Goal: Task Accomplishment & Management: Complete application form

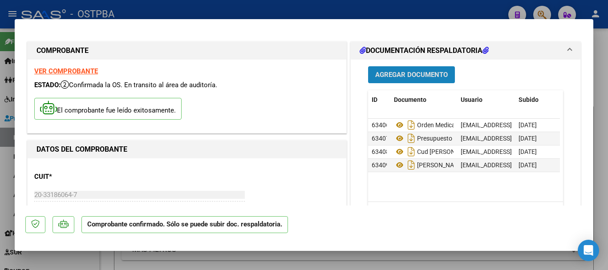
click at [430, 74] on span "Agregar Documento" at bounding box center [411, 75] width 73 height 8
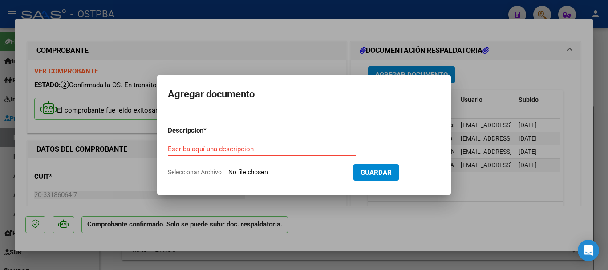
click at [186, 149] on input "Escriba aquí una descripcion" at bounding box center [262, 149] width 188 height 8
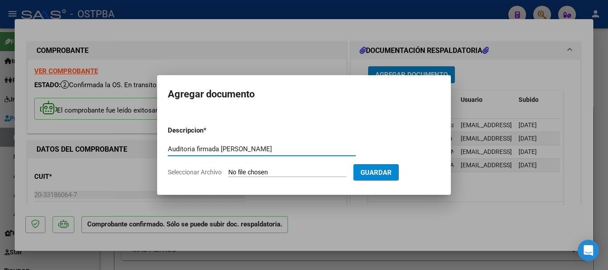
type input "Auditoria firmada Celano"
click at [259, 171] on input "Seleccionar Archivo" at bounding box center [287, 173] width 118 height 8
type input "C:\fakepath\Auditoria firmada Celano_20251008_0001.pdf"
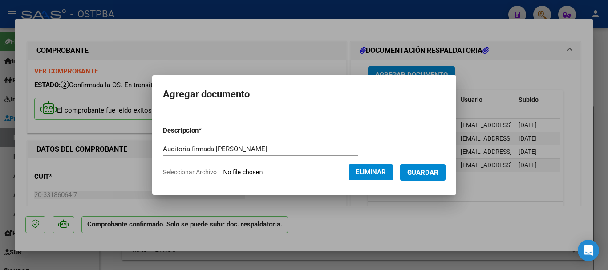
click at [429, 170] on span "Guardar" at bounding box center [422, 173] width 31 height 8
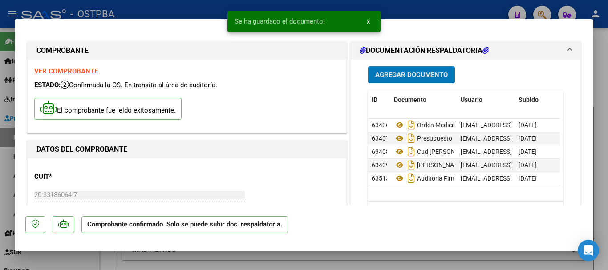
click at [605, 164] on div at bounding box center [304, 135] width 608 height 270
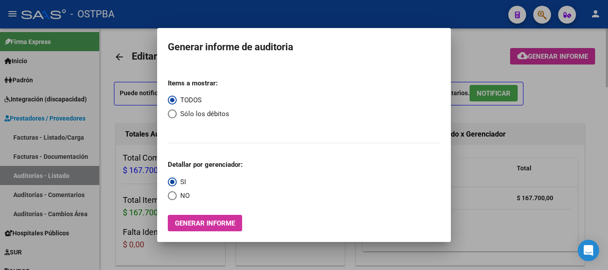
click at [562, 100] on div at bounding box center [304, 135] width 608 height 270
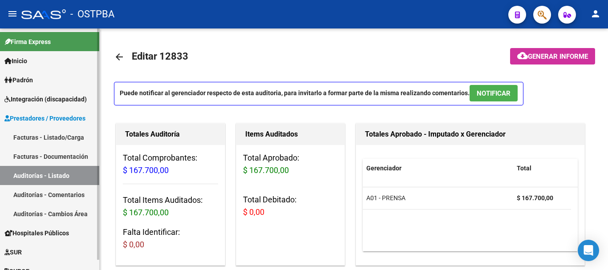
click at [28, 81] on span "Padrón" at bounding box center [18, 80] width 28 height 10
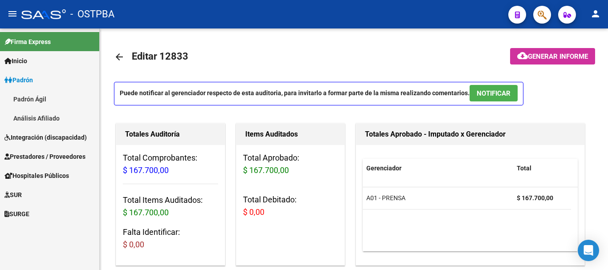
click at [28, 99] on link "Padrón Ágil" at bounding box center [49, 98] width 99 height 19
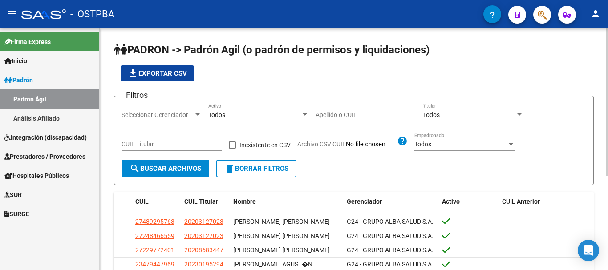
click at [194, 113] on div at bounding box center [198, 114] width 8 height 7
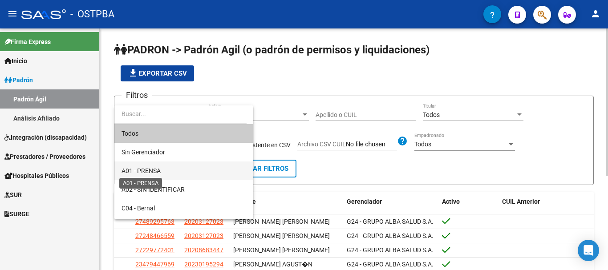
drag, startPoint x: 145, startPoint y: 168, endPoint x: 164, endPoint y: 166, distance: 19.7
click at [146, 168] on span "A01 - PRENSA" at bounding box center [140, 170] width 39 height 7
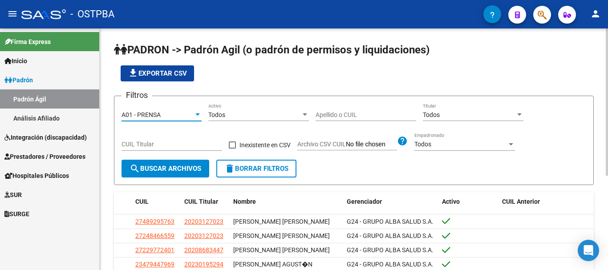
click at [320, 112] on input "Apellido o CUIL" at bounding box center [366, 115] width 101 height 8
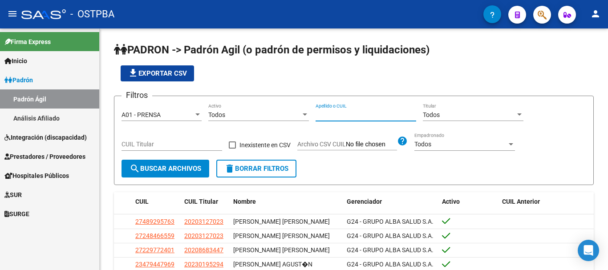
click at [20, 194] on span "SUR" at bounding box center [12, 195] width 17 height 10
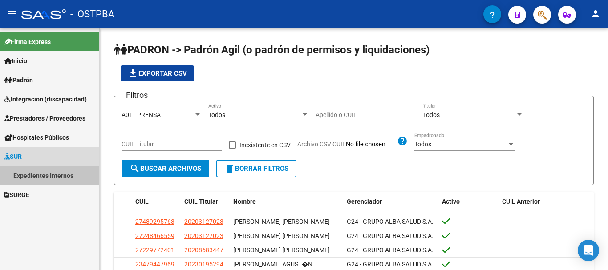
click at [51, 174] on link "Expedientes Internos" at bounding box center [49, 175] width 99 height 19
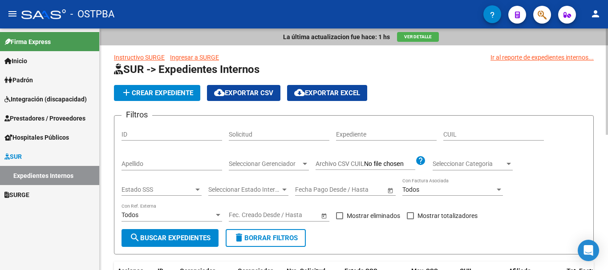
click at [153, 165] on input "Apellido" at bounding box center [171, 164] width 101 height 8
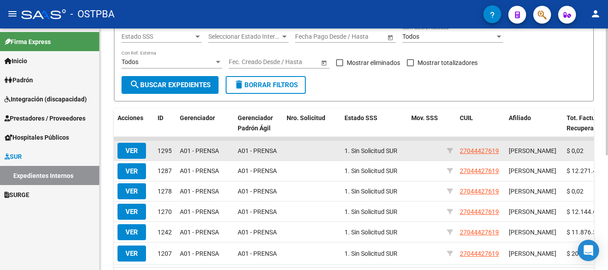
scroll to position [178, 0]
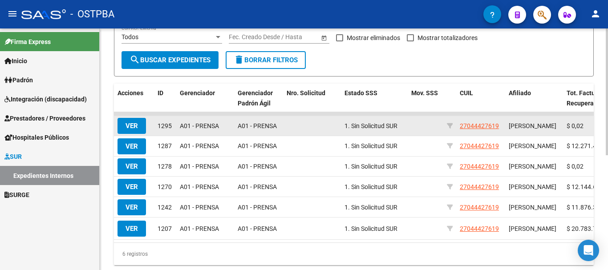
type input "[PERSON_NAME]"
click at [130, 125] on span "VER" at bounding box center [131, 126] width 12 height 8
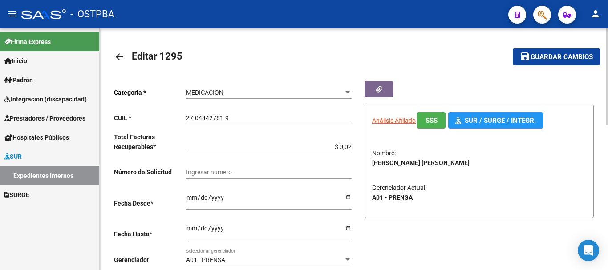
click at [119, 57] on mat-icon "arrow_back" at bounding box center [119, 57] width 11 height 11
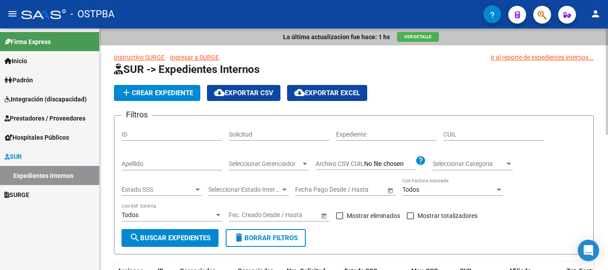
click at [142, 160] on div "Apellido" at bounding box center [171, 162] width 101 height 18
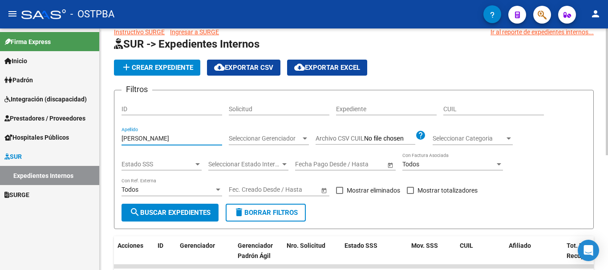
scroll to position [89, 0]
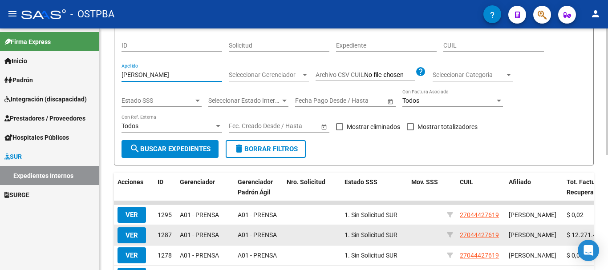
type input "[PERSON_NAME]"
click at [130, 239] on span "VER" at bounding box center [131, 235] width 12 height 8
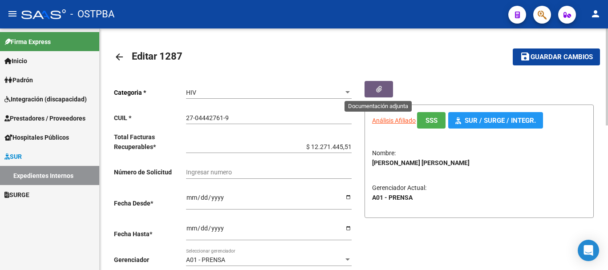
click at [385, 87] on button "button" at bounding box center [378, 89] width 28 height 16
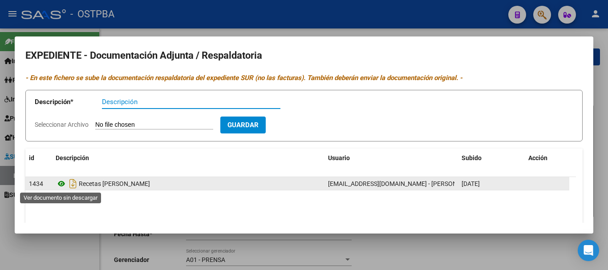
click at [59, 183] on icon at bounding box center [62, 183] width 12 height 11
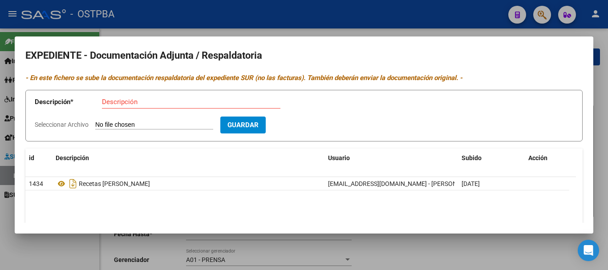
click at [126, 105] on input "Descripción" at bounding box center [191, 102] width 178 height 8
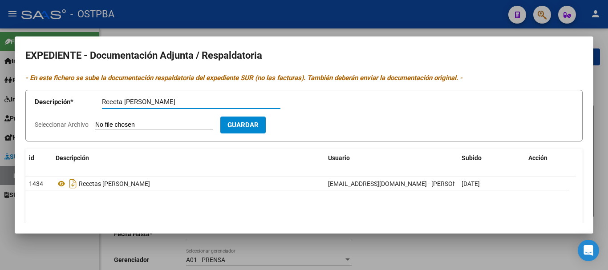
type input "Receta [PERSON_NAME]"
click at [130, 125] on input "Seleccionar Archivo" at bounding box center [154, 125] width 118 height 8
type input "C:\fakepath\Receta Kagel_20251008_0001.pdf"
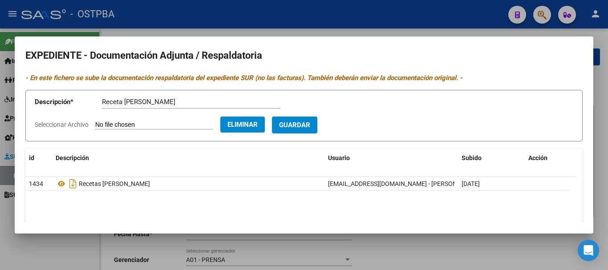
click at [310, 121] on span "Guardar" at bounding box center [294, 125] width 31 height 8
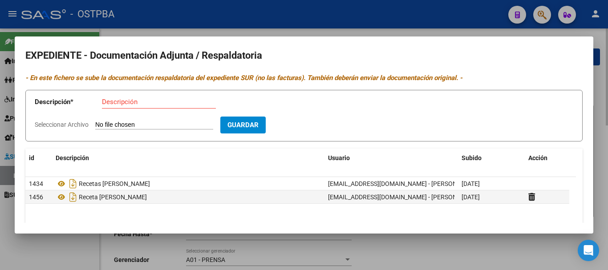
click at [519, 253] on div at bounding box center [304, 135] width 608 height 270
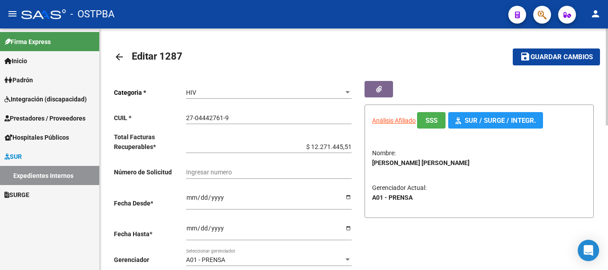
click at [551, 52] on button "save Guardar cambios" at bounding box center [556, 57] width 87 height 16
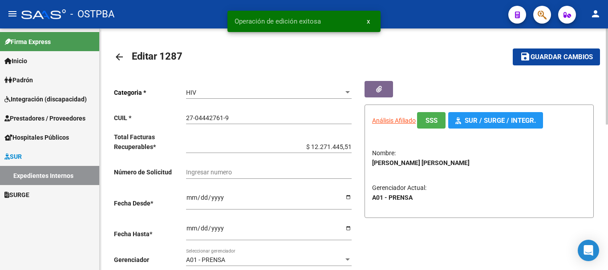
click at [120, 56] on mat-icon "arrow_back" at bounding box center [119, 57] width 11 height 11
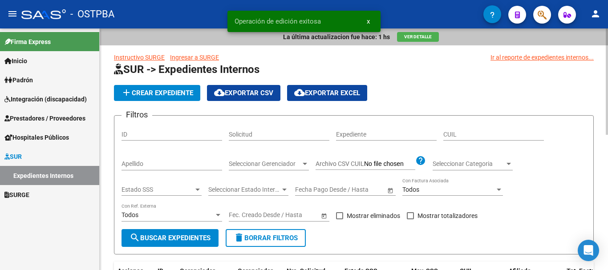
click at [149, 165] on input "Apellido" at bounding box center [171, 164] width 101 height 8
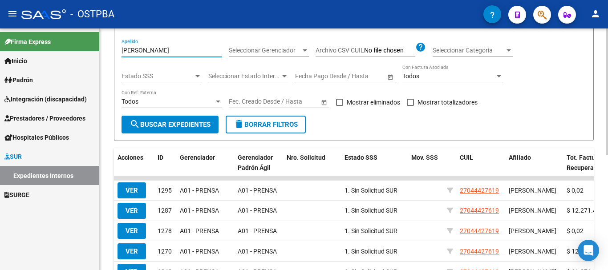
scroll to position [134, 0]
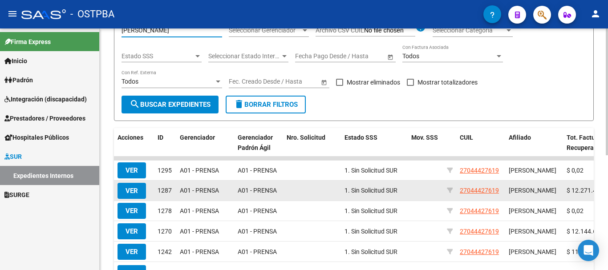
type input "[PERSON_NAME]"
click at [134, 190] on span "VER" at bounding box center [131, 191] width 12 height 8
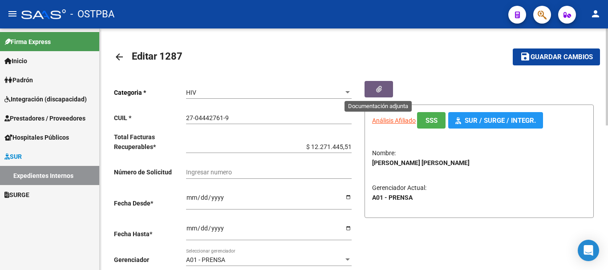
click at [378, 85] on span "button" at bounding box center [379, 89] width 6 height 8
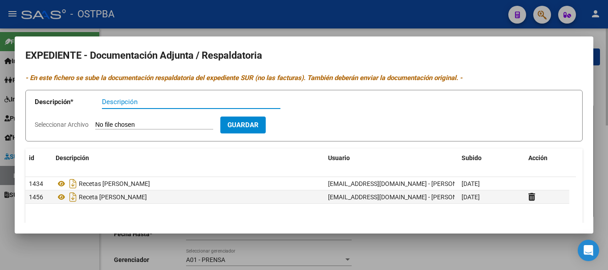
click at [445, 254] on div at bounding box center [304, 135] width 608 height 270
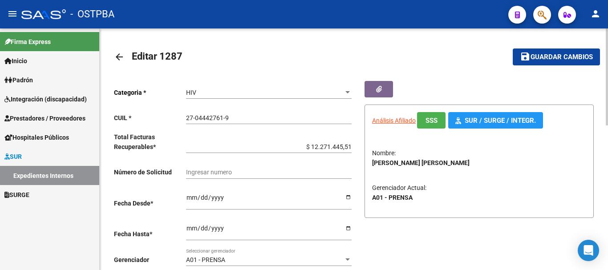
click at [119, 57] on mat-icon "arrow_back" at bounding box center [119, 57] width 11 height 11
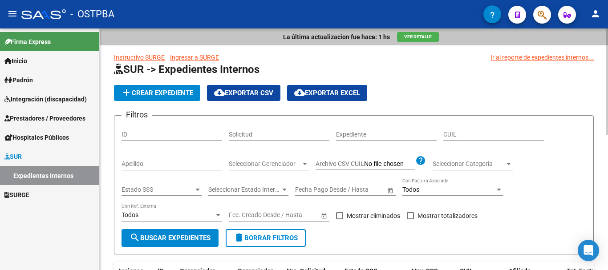
click at [19, 78] on span "Padrón" at bounding box center [18, 80] width 28 height 10
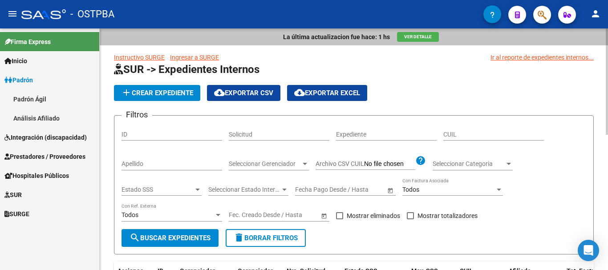
click at [28, 98] on link "Padrón Ágil" at bounding box center [49, 98] width 99 height 19
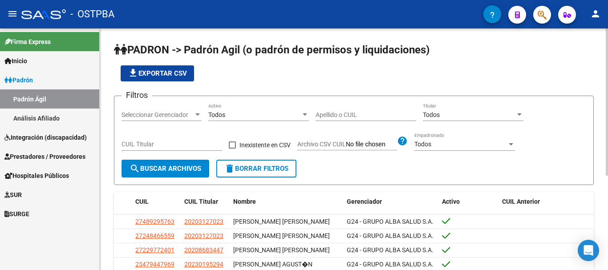
click at [198, 112] on div at bounding box center [198, 114] width 8 height 7
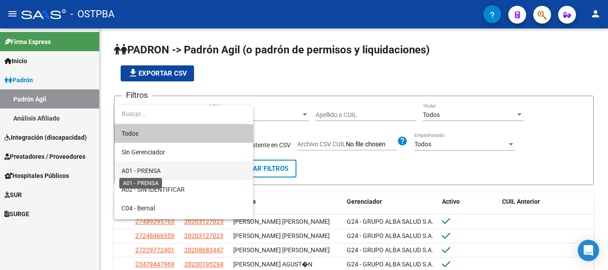
click at [139, 166] on span "A01 - PRENSA" at bounding box center [183, 171] width 125 height 19
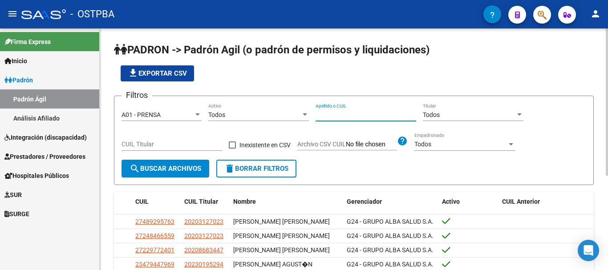
click at [329, 116] on input "Apellido o CUIL" at bounding box center [366, 115] width 101 height 8
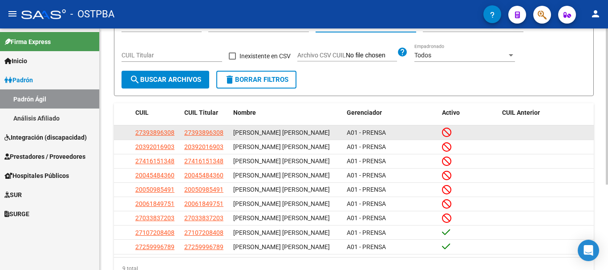
scroll to position [132, 0]
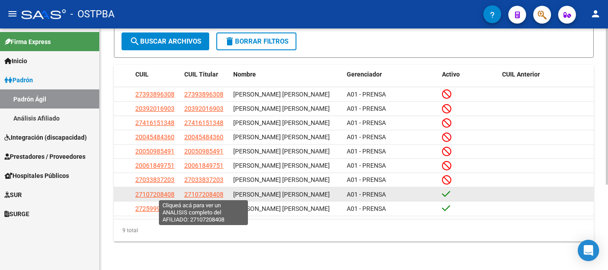
type input "soria"
click at [204, 192] on span "27107208408" at bounding box center [203, 194] width 39 height 7
type textarea "27107208408"
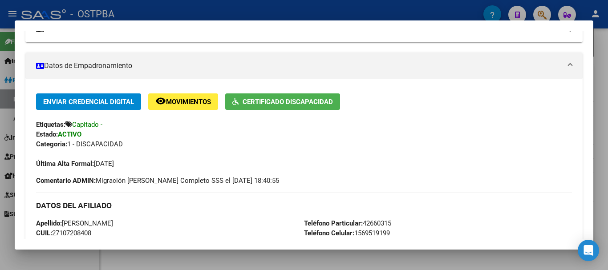
scroll to position [178, 0]
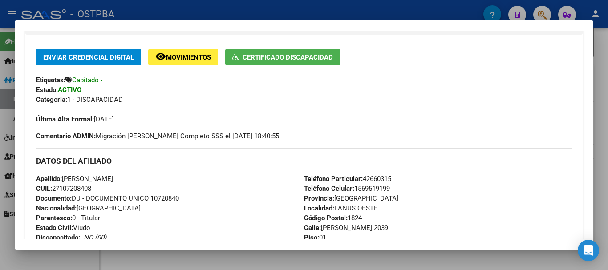
click at [149, 258] on div at bounding box center [304, 135] width 608 height 270
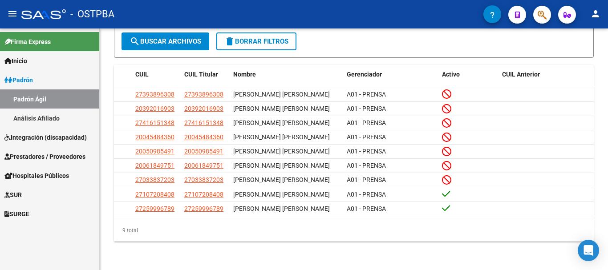
click at [22, 192] on span "SUR" at bounding box center [12, 195] width 17 height 10
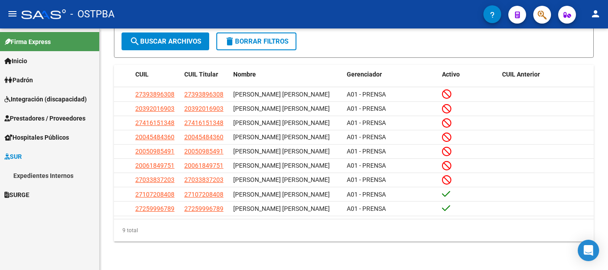
click at [29, 176] on link "Expedientes Internos" at bounding box center [49, 175] width 99 height 19
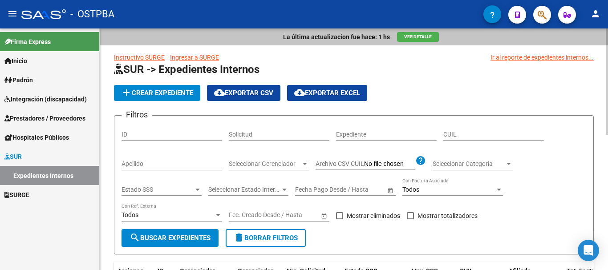
click at [145, 165] on input "Apellido" at bounding box center [171, 164] width 101 height 8
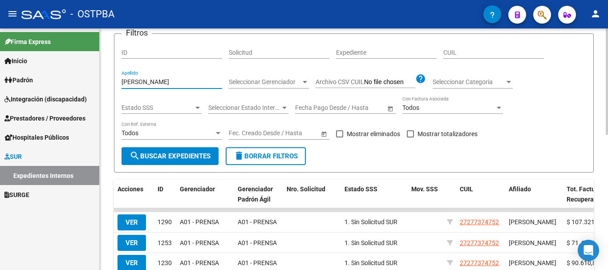
scroll to position [89, 0]
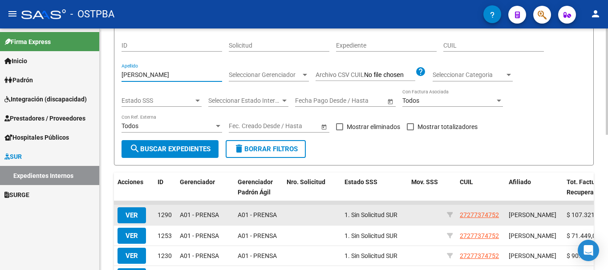
type input "[PERSON_NAME]"
click at [132, 215] on span "VER" at bounding box center [131, 215] width 12 height 8
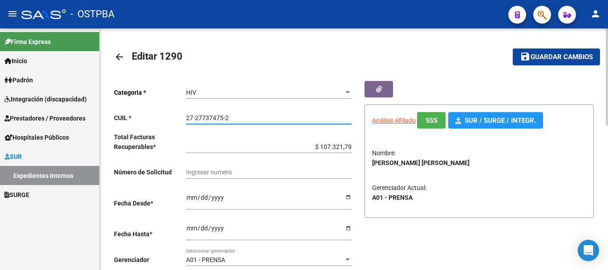
drag, startPoint x: 187, startPoint y: 117, endPoint x: 215, endPoint y: 120, distance: 28.7
click at [234, 113] on div "27-27737475-2 Ingresar CUIL" at bounding box center [269, 115] width 166 height 18
click at [119, 57] on mat-icon "arrow_back" at bounding box center [119, 57] width 11 height 11
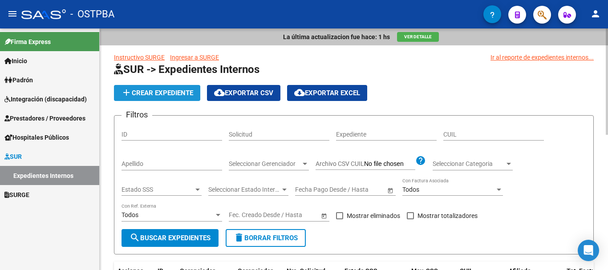
click at [160, 92] on span "add Crear Expediente" at bounding box center [157, 93] width 72 height 8
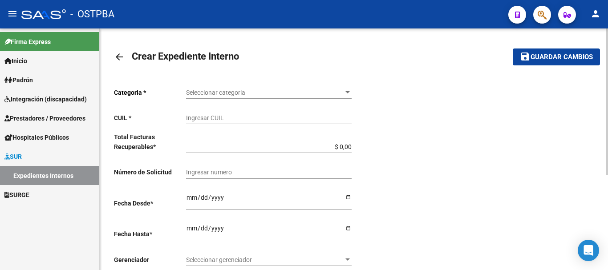
click at [347, 93] on div at bounding box center [347, 92] width 4 height 2
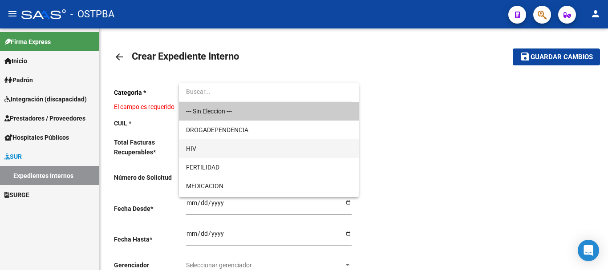
click at [189, 141] on span "HIV" at bounding box center [269, 148] width 166 height 19
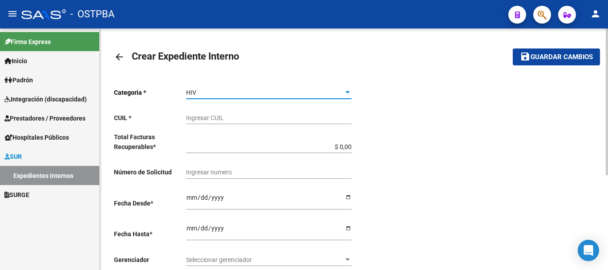
click at [201, 117] on input "Ingresar CUIL" at bounding box center [269, 118] width 166 height 8
paste input "27-27737475-2"
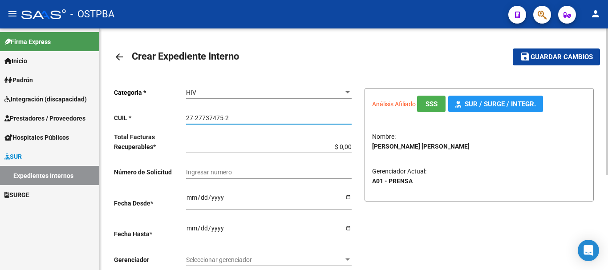
type input "27-27737475-2"
click at [350, 147] on input "$ 0,00" at bounding box center [269, 147] width 166 height 8
type input "$ 0,01"
click at [350, 198] on input "Ingresar desde" at bounding box center [269, 200] width 166 height 13
type input "[DATE]"
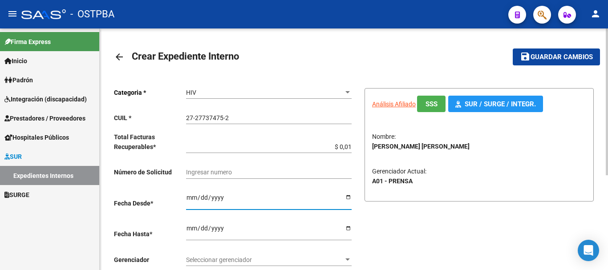
click at [349, 227] on input "Ingresar hasta" at bounding box center [269, 231] width 166 height 13
type input "[DATE]"
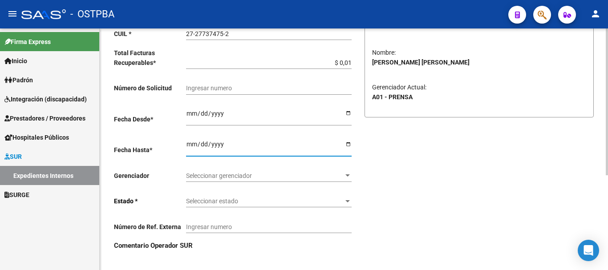
scroll to position [89, 0]
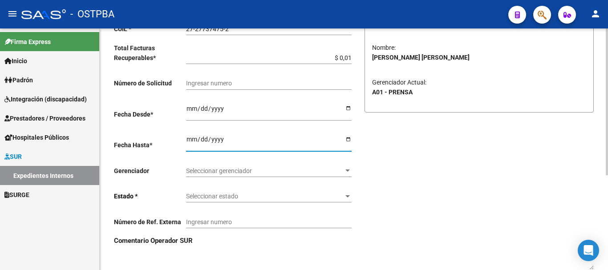
click at [347, 171] on div at bounding box center [347, 171] width 4 height 2
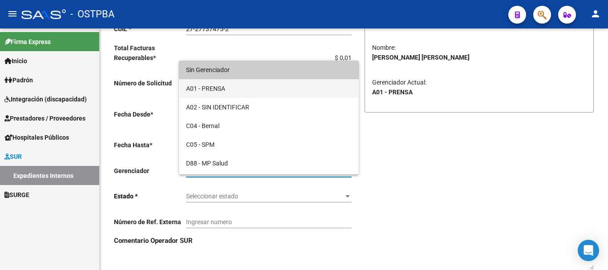
click at [211, 89] on span "A01 - PRENSA" at bounding box center [269, 88] width 166 height 19
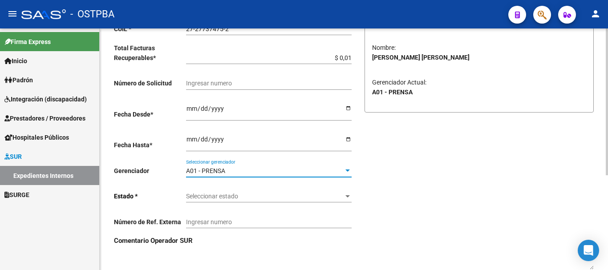
click at [347, 197] on div at bounding box center [347, 196] width 4 height 2
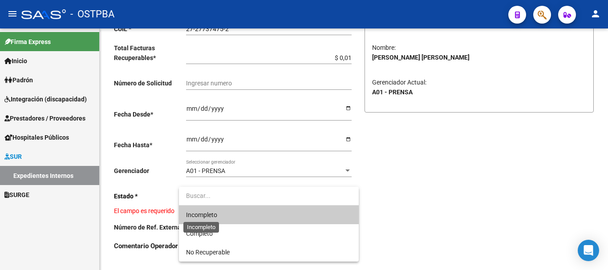
click at [214, 216] on span "Incompleto" at bounding box center [201, 214] width 31 height 7
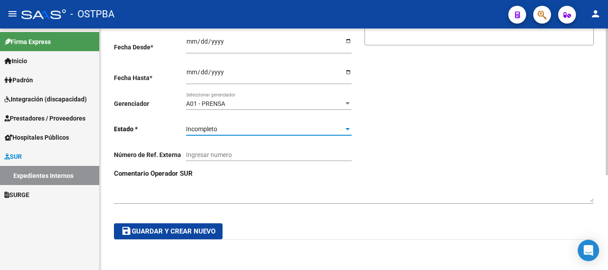
scroll to position [0, 0]
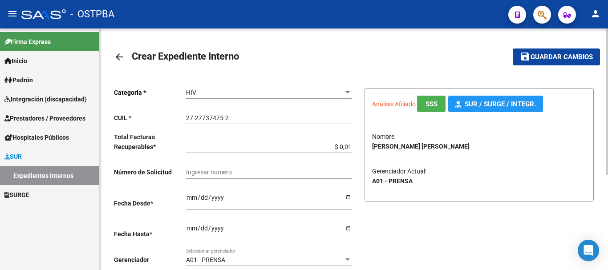
click at [551, 53] on span "Guardar cambios" at bounding box center [561, 57] width 62 height 8
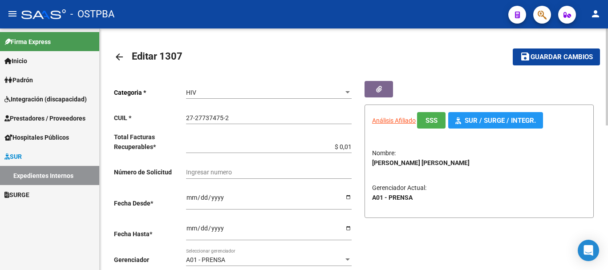
click at [557, 54] on span "Guardar cambios" at bounding box center [561, 57] width 62 height 8
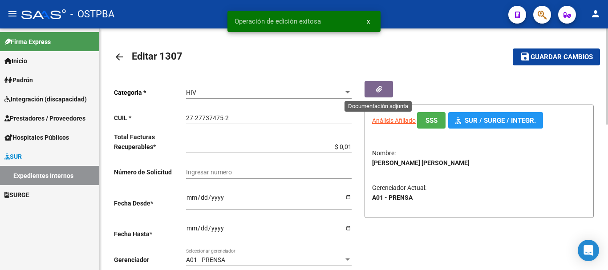
click at [380, 87] on icon "button" at bounding box center [379, 89] width 6 height 7
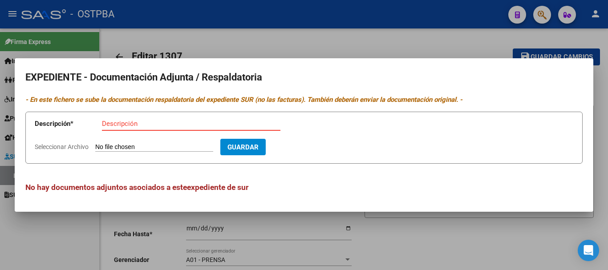
click at [116, 125] on input "Descripción" at bounding box center [191, 124] width 178 height 8
type input "Receta F-ANHE"
click at [140, 146] on input "Seleccionar Archivo" at bounding box center [154, 147] width 118 height 8
type input "C:\fakepath\Receta F-ANHE_20251008_0001.pdf"
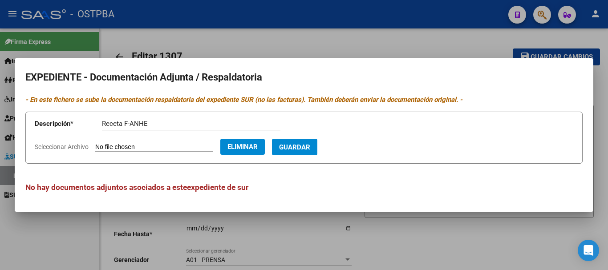
click at [310, 145] on span "Guardar" at bounding box center [294, 147] width 31 height 8
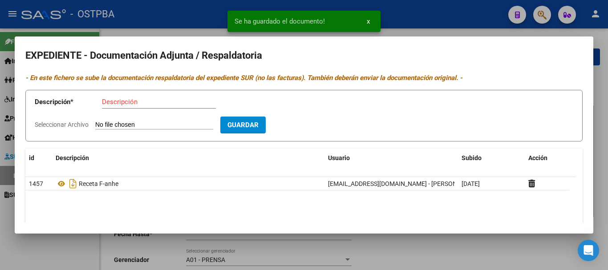
click at [472, 251] on div at bounding box center [304, 135] width 608 height 270
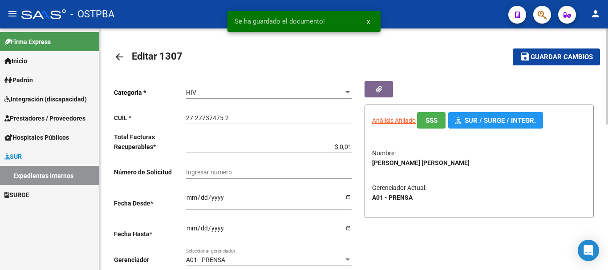
drag, startPoint x: 539, startPoint y: 52, endPoint x: 484, endPoint y: 52, distance: 55.2
click at [535, 52] on button "save Guardar cambios" at bounding box center [556, 57] width 87 height 16
click at [117, 53] on mat-icon "arrow_back" at bounding box center [119, 57] width 11 height 11
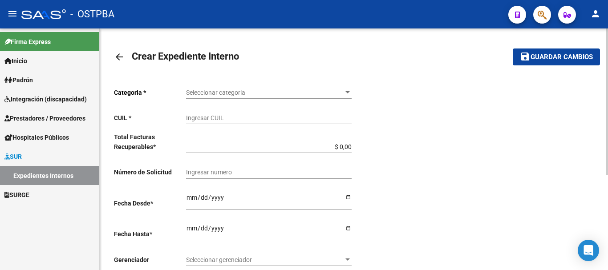
click at [118, 54] on mat-icon "arrow_back" at bounding box center [119, 57] width 11 height 11
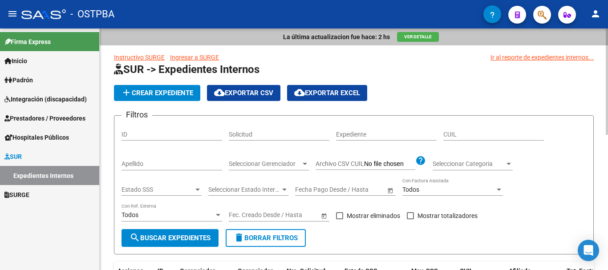
click at [144, 162] on input "Apellido" at bounding box center [171, 164] width 101 height 8
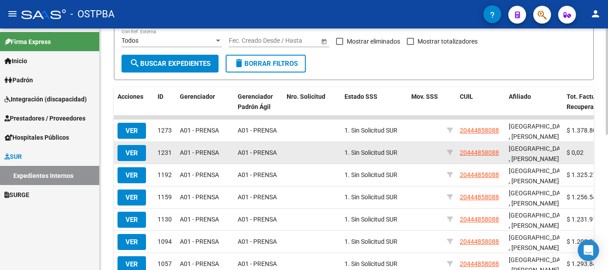
scroll to position [178, 0]
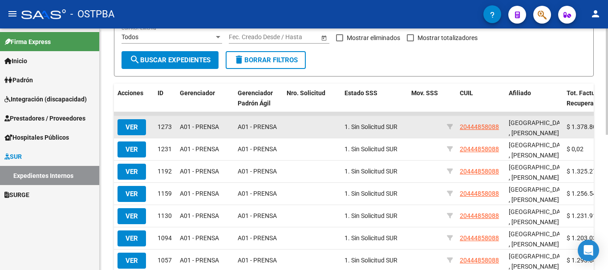
type input "[GEOGRAPHIC_DATA]"
click at [131, 123] on button "VER" at bounding box center [131, 127] width 28 height 16
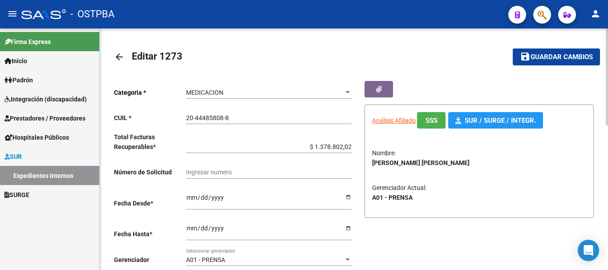
click at [116, 54] on mat-icon "arrow_back" at bounding box center [119, 57] width 11 height 11
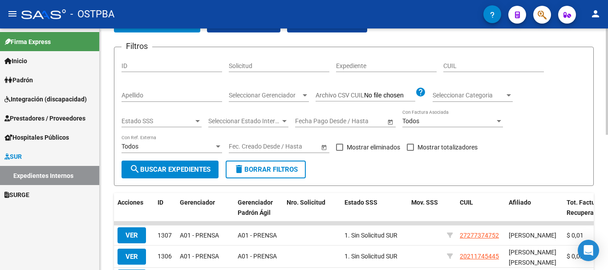
scroll to position [89, 0]
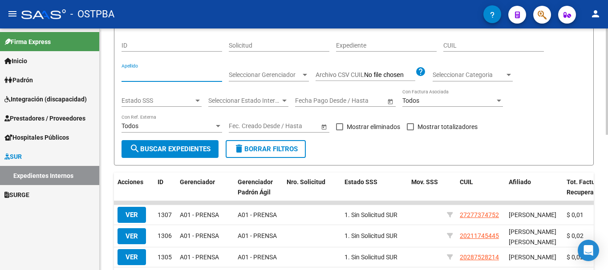
click at [133, 78] on input "Apellido" at bounding box center [171, 75] width 101 height 8
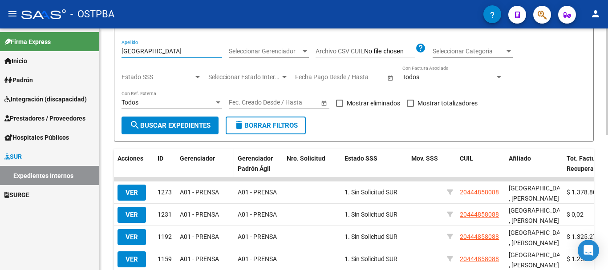
scroll to position [134, 0]
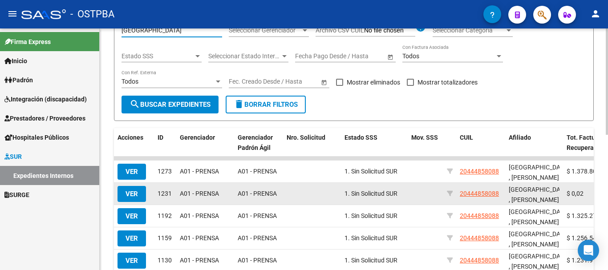
type input "[GEOGRAPHIC_DATA]"
click at [131, 191] on span "VER" at bounding box center [131, 194] width 12 height 8
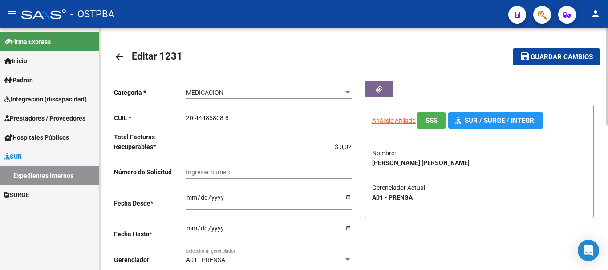
click at [119, 56] on mat-icon "arrow_back" at bounding box center [119, 57] width 11 height 11
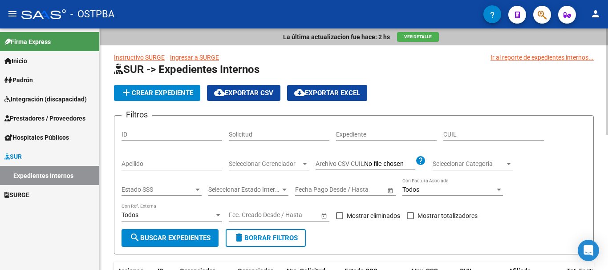
click at [134, 163] on input "Apellido" at bounding box center [171, 164] width 101 height 8
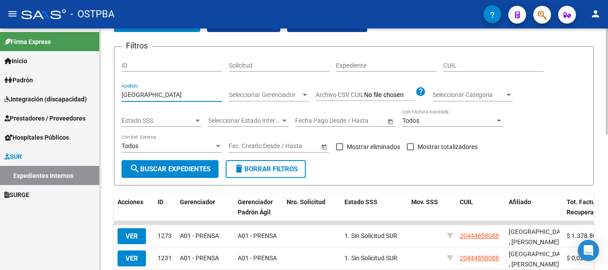
scroll to position [89, 0]
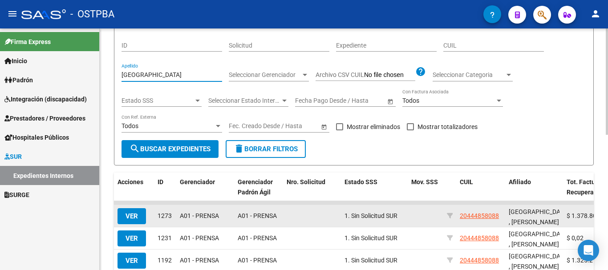
type input "[GEOGRAPHIC_DATA]"
click at [126, 216] on span "VER" at bounding box center [131, 216] width 12 height 8
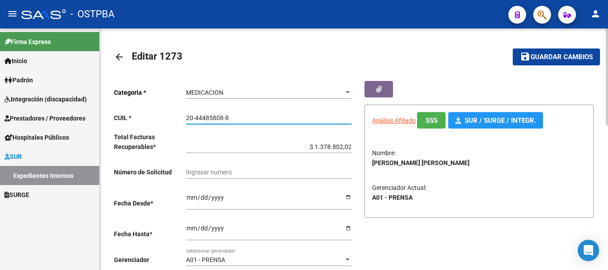
drag, startPoint x: 186, startPoint y: 116, endPoint x: 231, endPoint y: 113, distance: 44.6
click at [231, 113] on div "20-44485808-8 Ingresar CUIL" at bounding box center [269, 115] width 166 height 18
click at [119, 56] on mat-icon "arrow_back" at bounding box center [119, 57] width 11 height 11
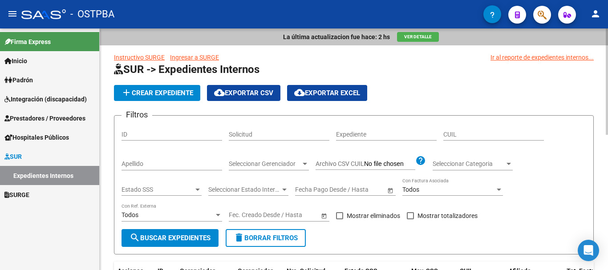
click at [152, 92] on span "add Crear Expediente" at bounding box center [157, 93] width 72 height 8
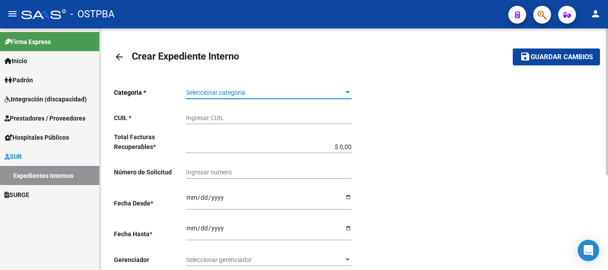
click at [348, 93] on div at bounding box center [347, 92] width 4 height 2
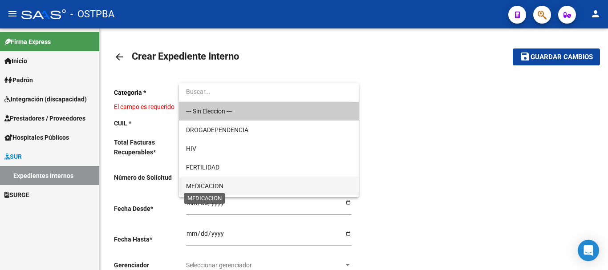
click at [217, 186] on span "MEDICACION" at bounding box center [204, 185] width 37 height 7
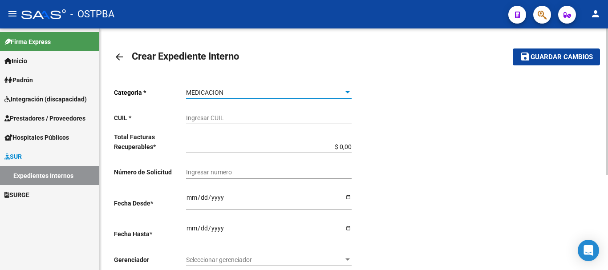
click at [198, 121] on input "Ingresar CUIL" at bounding box center [269, 118] width 166 height 8
paste input "20-44485808-8"
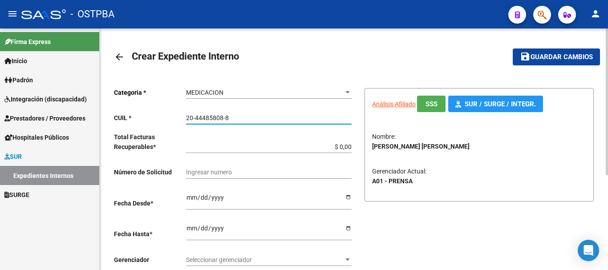
type input "20-44485808-8"
click at [350, 148] on input "$ 0,00" at bounding box center [269, 147] width 166 height 8
type input "$ 0,01"
click at [349, 197] on input "Ingresar desde" at bounding box center [269, 200] width 166 height 13
type input "[DATE]"
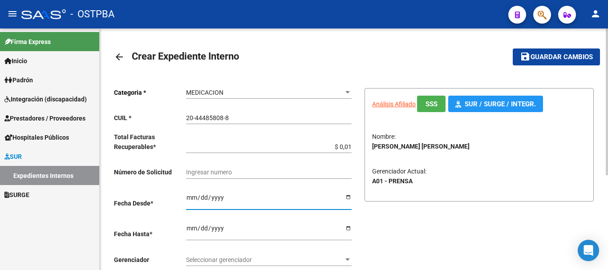
click at [347, 225] on input "Ingresar hasta" at bounding box center [269, 231] width 166 height 13
type input "[DATE]"
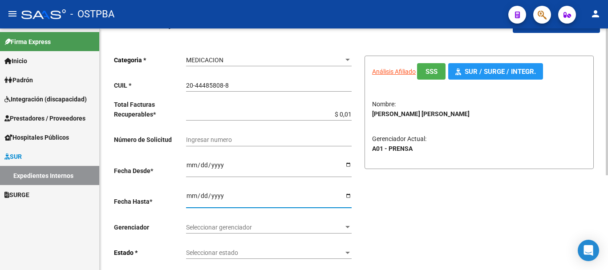
scroll to position [89, 0]
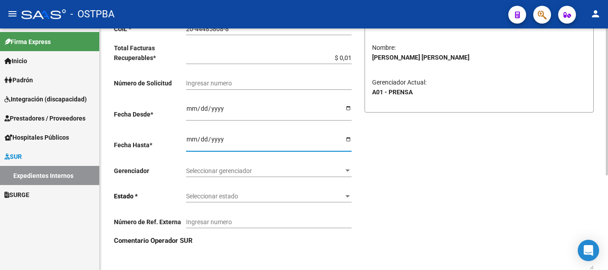
click at [348, 170] on div at bounding box center [347, 171] width 4 height 2
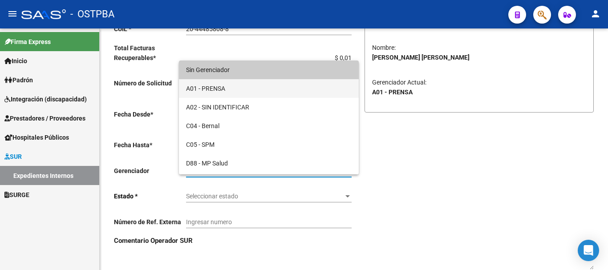
click at [210, 87] on span "A01 - PRENSA" at bounding box center [269, 88] width 166 height 19
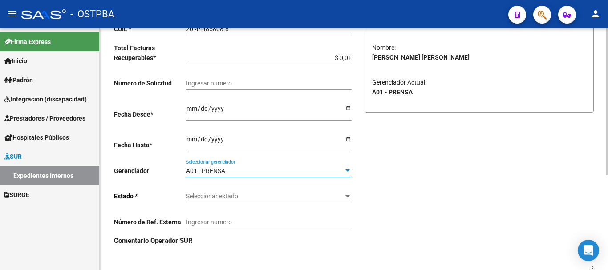
click at [347, 195] on div at bounding box center [347, 196] width 4 height 2
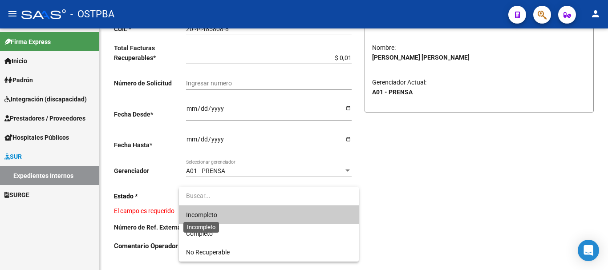
click at [213, 213] on span "Incompleto" at bounding box center [201, 214] width 31 height 7
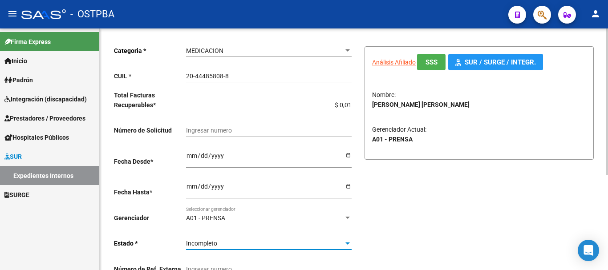
scroll to position [0, 0]
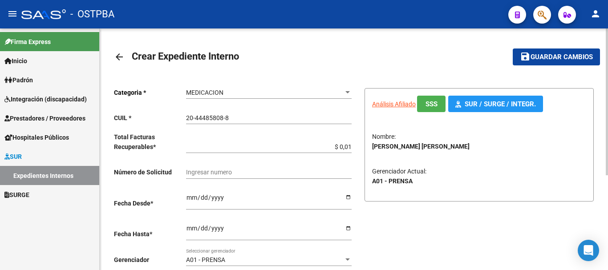
click at [550, 53] on span "Guardar cambios" at bounding box center [561, 57] width 62 height 8
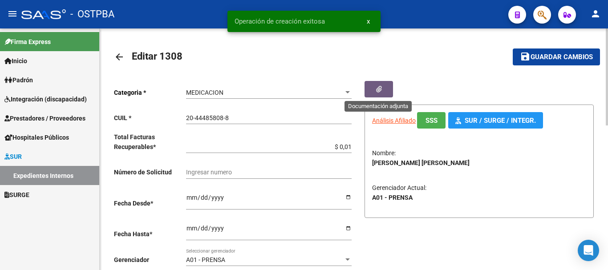
click at [376, 86] on icon "button" at bounding box center [379, 89] width 6 height 7
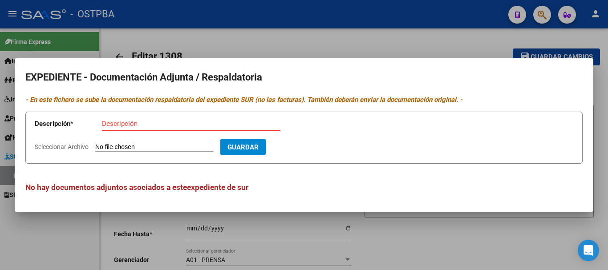
click at [104, 127] on input "Descripción" at bounding box center [191, 124] width 178 height 8
type input "Receta [GEOGRAPHIC_DATA]"
click at [131, 146] on input "Seleccionar Archivo" at bounding box center [154, 147] width 118 height 8
type input "C:\fakepath\Receta Zaragoza_20251008_0001.pdf"
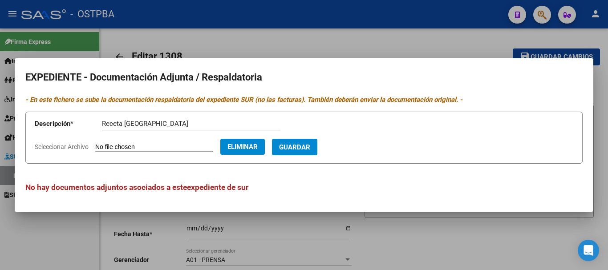
click at [310, 143] on span "Guardar" at bounding box center [294, 147] width 31 height 8
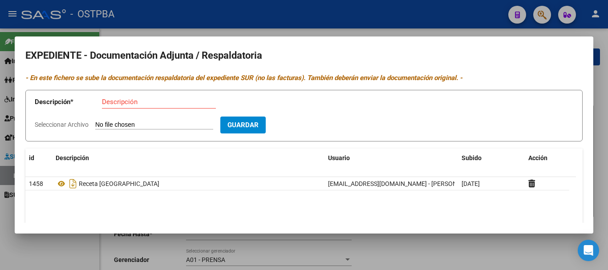
click at [462, 255] on div at bounding box center [304, 135] width 608 height 270
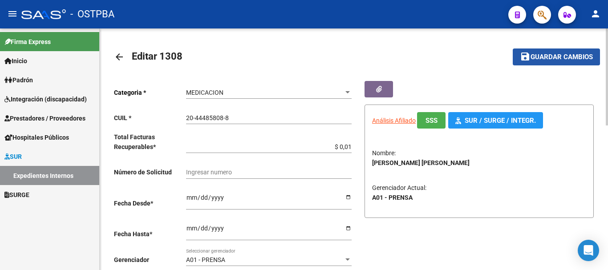
click at [542, 56] on span "Guardar cambios" at bounding box center [561, 57] width 62 height 8
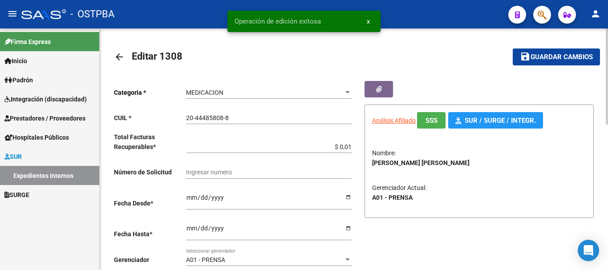
click at [119, 55] on mat-icon "arrow_back" at bounding box center [119, 57] width 11 height 11
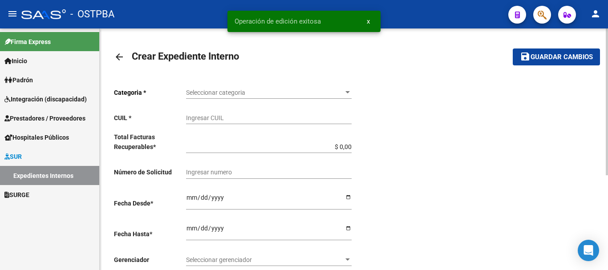
click at [119, 55] on mat-icon "arrow_back" at bounding box center [119, 57] width 11 height 11
